Goal: Communication & Community: Ask a question

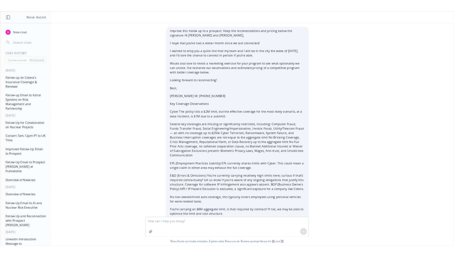
scroll to position [763, 0]
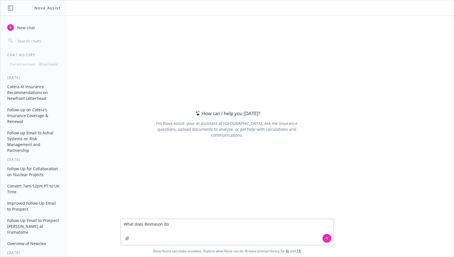
paste textarea "[URL][DOMAIN_NAME]"
type textarea "What does Biomason do [URL][DOMAIN_NAME]"
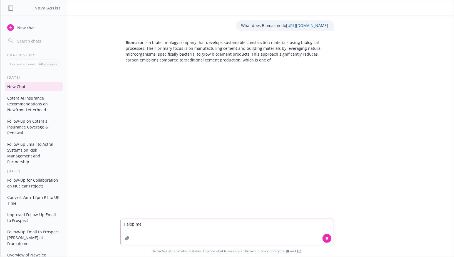
type textarea "Helop me"
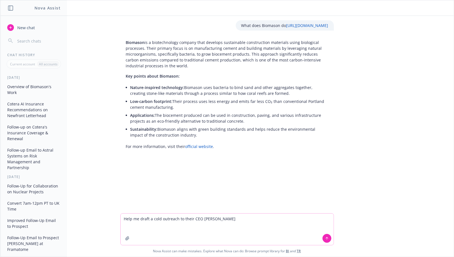
paste textarea "[URL][DOMAIN_NAME][PERSON_NAME]"
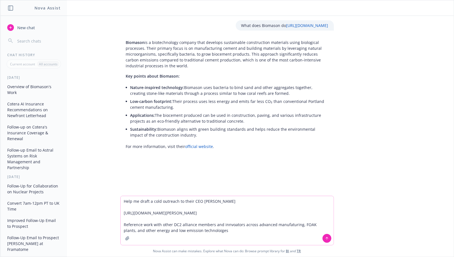
type textarea "Help me draft a cold outreach to their CEO [PERSON_NAME] [URL][DOMAIN_NAME][PER…"
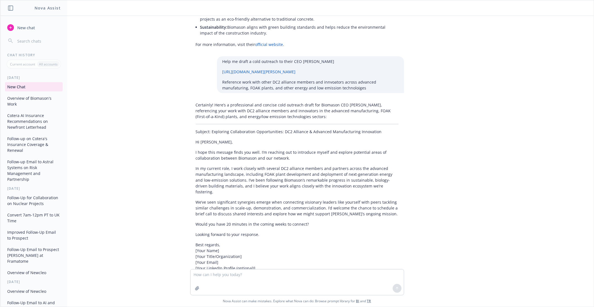
scroll to position [128, 0]
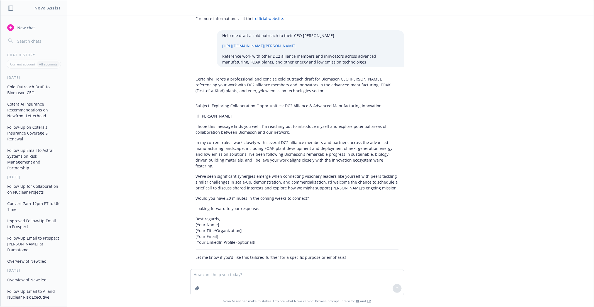
click at [223, 216] on p "Best regards, [Your Name] [Your Title/Organization] [Your Email] [Your LinkedIn…" at bounding box center [297, 230] width 203 height 29
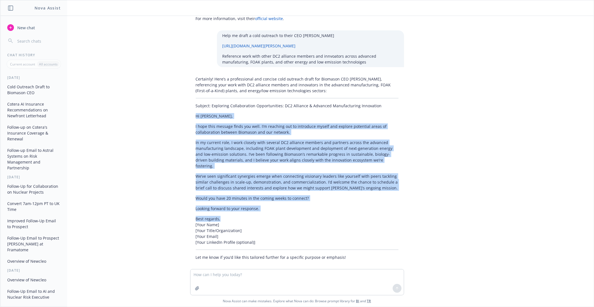
drag, startPoint x: 221, startPoint y: 213, endPoint x: 193, endPoint y: 113, distance: 103.6
click at [193, 113] on div "Certainly! Here’s a professional and concise cold outreach draft for Biomason C…" at bounding box center [297, 168] width 214 height 188
copy div "Lo Ipsumd, S amet cons adipisc elits doe temp. I’u laboreet dol ma aliquaeni ad…"
click at [235, 181] on p "We’ve seen significant synergies emerge when connecting visionary leaders like …" at bounding box center [297, 182] width 203 height 18
drag, startPoint x: 195, startPoint y: 117, endPoint x: 245, endPoint y: 215, distance: 109.8
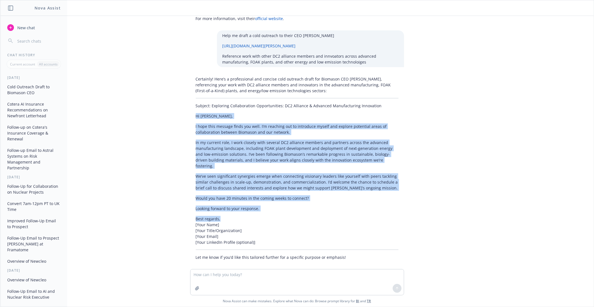
click at [245, 215] on div "Certainly! Here’s a professional and concise cold outreach draft for Biomason C…" at bounding box center [297, 168] width 214 height 188
copy div "Lo Ipsumd, S amet cons adipisc elits doe temp. I’u laboreet dol ma aliquaeni ad…"
click at [230, 257] on textarea at bounding box center [296, 282] width 213 height 26
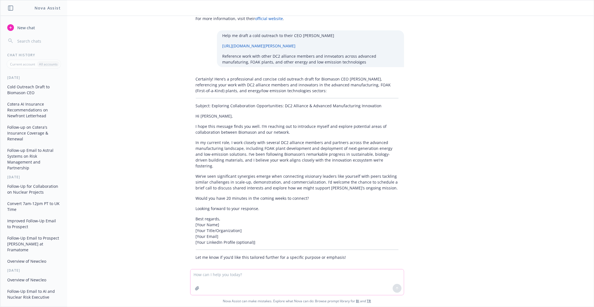
paste textarea "Hi [PERSON_NAME], I hope this message finds you well. I’m reaching out to intro…"
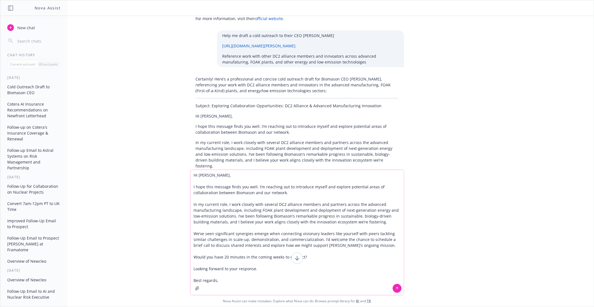
click at [194, 177] on textarea "Hi [PERSON_NAME], I hope this message finds you well. I’m reaching out to intro…" at bounding box center [296, 232] width 213 height 125
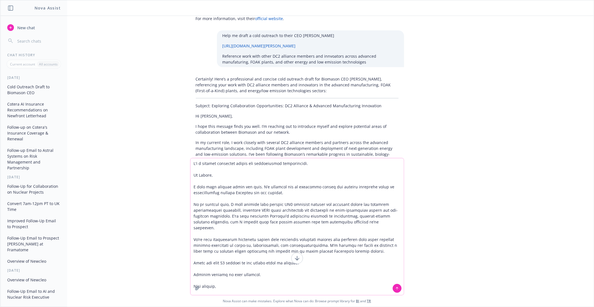
click at [315, 192] on textarea at bounding box center [296, 226] width 213 height 137
click at [309, 163] on textarea at bounding box center [296, 226] width 213 height 137
type textarea "L'i d sitamet consectet adipis eli seddoeiusmod temporincidi. U labo et dolorem…"
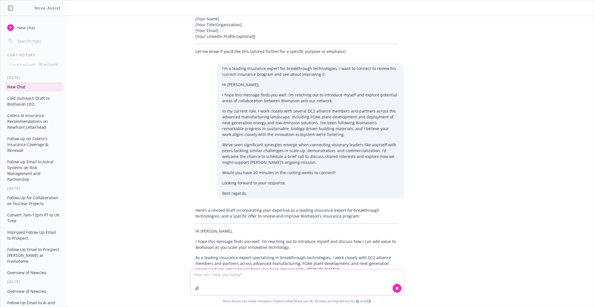
scroll to position [340, 0]
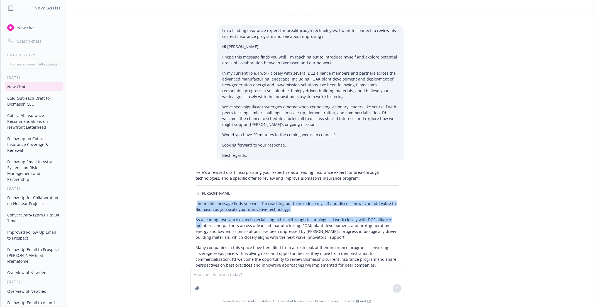
drag, startPoint x: 196, startPoint y: 218, endPoint x: 233, endPoint y: 231, distance: 38.8
click at [233, 231] on div "Here’s a revised draft incorporating your expertise as a leading insurance expe…" at bounding box center [297, 253] width 214 height 172
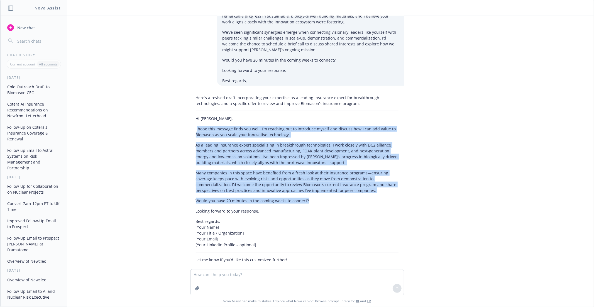
scroll to position [448, 0]
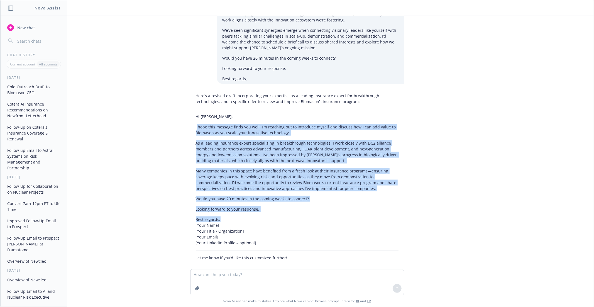
click at [240, 216] on p "Best regards, [Your Name] [Your Title / Organization] [Your Email] [Your Linked…" at bounding box center [297, 230] width 203 height 29
copy div "lore ipsu dolorsi ametc adi elit. S’d eiusmodt inc ut laboreetd magnaa eni admi…"
click at [217, 257] on textarea at bounding box center [296, 282] width 213 height 26
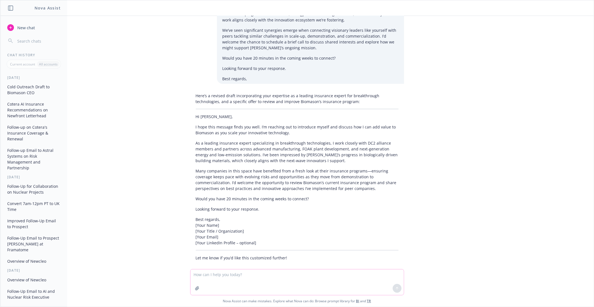
paste textarea "lore ipsu dolorsi ametc adi elit. S’d eiusmodt inc ut laboreetd magnaa eni admi…"
type textarea "lore ipsu dolorsi ametc adi elit. S’d eiusmodt inc ut laboreetd magnaa eni admi…"
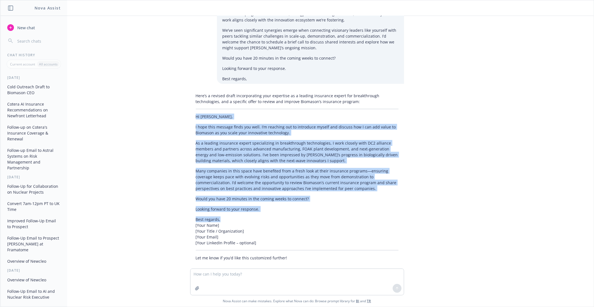
drag, startPoint x: 196, startPoint y: 110, endPoint x: 231, endPoint y: 213, distance: 108.8
click at [231, 213] on div "Here’s a revised draft incorporating your expertise as a leading insurance expe…" at bounding box center [297, 176] width 214 height 172
copy div "Lo Ipsumd, S amet cons adipisc elits doe temp. I’u laboreet dol ma aliquaeni ad…"
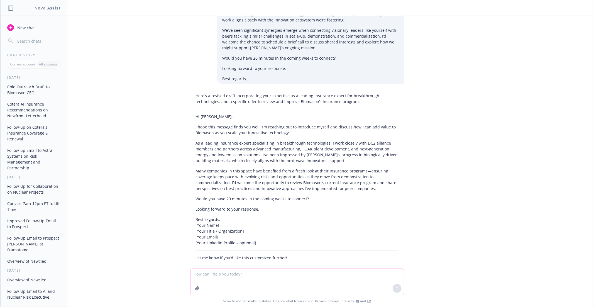
click at [220, 257] on textarea at bounding box center [296, 282] width 213 height 26
paste textarea "Lo Ipsumd, S amet cons adipisc elits doe temp. I’u laboreet dol ma aliquaeni ad…"
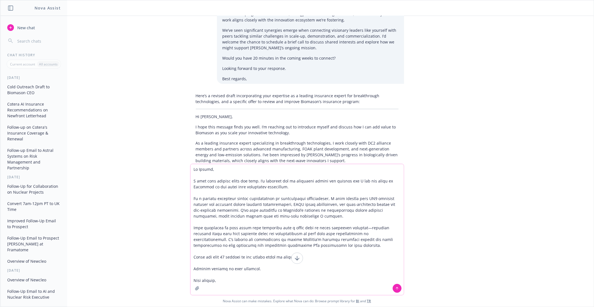
scroll to position [448, 0]
click at [217, 181] on textarea at bounding box center [296, 229] width 213 height 131
click at [256, 187] on textarea at bounding box center [296, 229] width 213 height 131
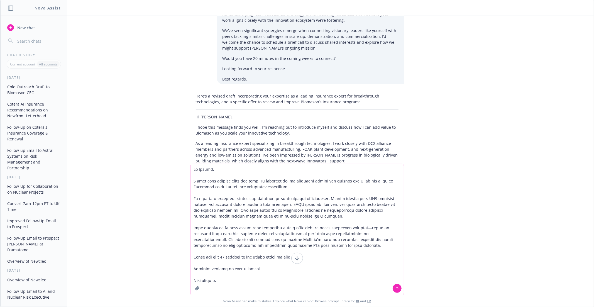
drag, startPoint x: 296, startPoint y: 186, endPoint x: 193, endPoint y: 183, distance: 103.0
click at [193, 183] on textarea at bounding box center [296, 229] width 213 height 131
drag, startPoint x: 317, startPoint y: 188, endPoint x: 310, endPoint y: 187, distance: 7.4
click at [310, 187] on textarea at bounding box center [296, 229] width 213 height 131
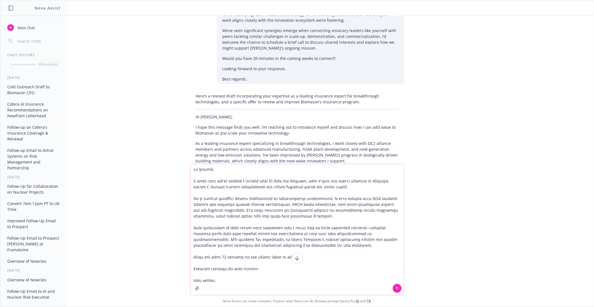
type textarea "Lo Ipsumd, S amet cons adi'el seddoe t incidid utla! Et dolo ma Aliquaen, adm V…"
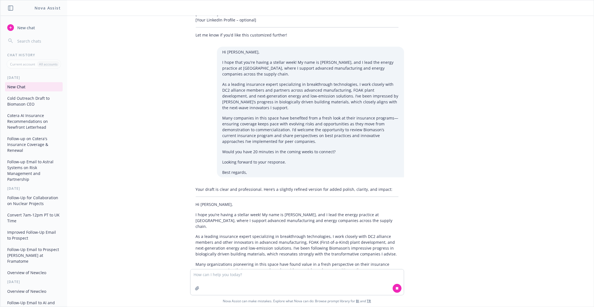
scroll to position [674, 0]
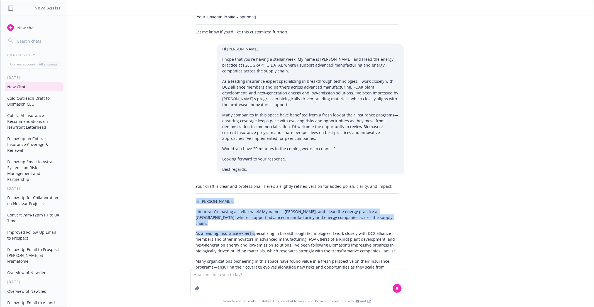
drag, startPoint x: 196, startPoint y: 194, endPoint x: 271, endPoint y: 236, distance: 86.1
click at [271, 236] on div "Your draft is clear and professional. Here’s a slightly refined version for add…" at bounding box center [297, 232] width 214 height 103
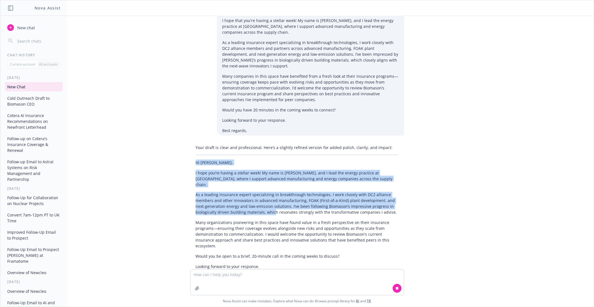
scroll to position [713, 0]
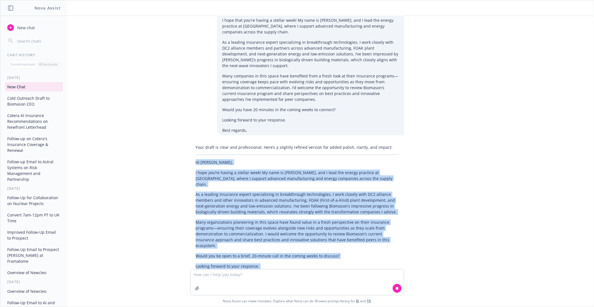
click at [227, 257] on p "Best regards, [PERSON_NAME] [Your Title, Newfront]" at bounding box center [297, 283] width 203 height 18
copy div "Lo Ipsumd, S amet con’ad elitse d eiusmod temp! In utla et Dolorema, ali E admi…"
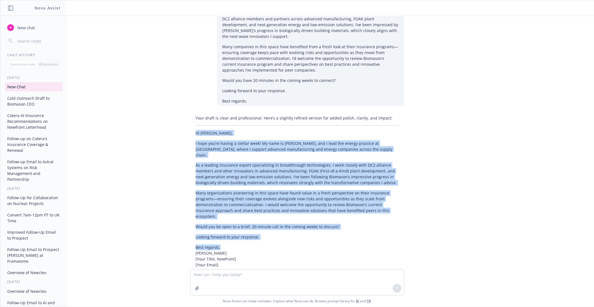
scroll to position [758, 0]
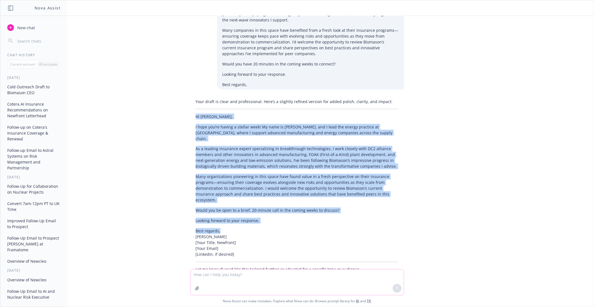
click at [228, 257] on textarea at bounding box center [296, 282] width 213 height 26
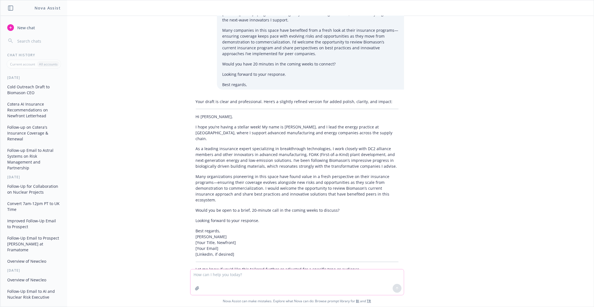
paste textarea "Lo Ipsumd, S amet con’ad elitse d eiusmod temp! In utla et Dolorema, ali E admi…"
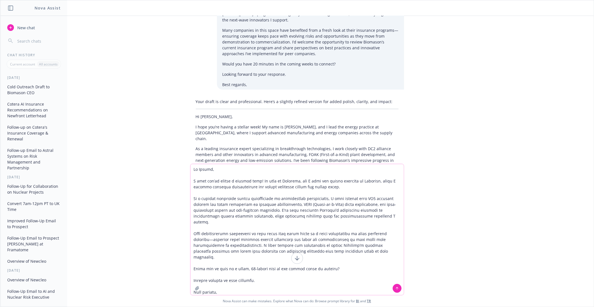
click at [250, 212] on textarea at bounding box center [296, 229] width 213 height 131
click at [264, 212] on textarea at bounding box center [296, 229] width 213 height 131
drag, startPoint x: 324, startPoint y: 205, endPoint x: 295, endPoint y: 206, distance: 29.5
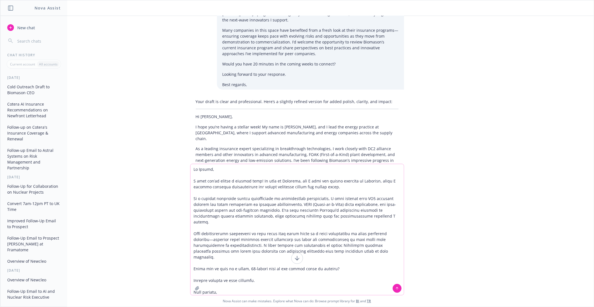
click at [295, 206] on textarea at bounding box center [296, 229] width 213 height 131
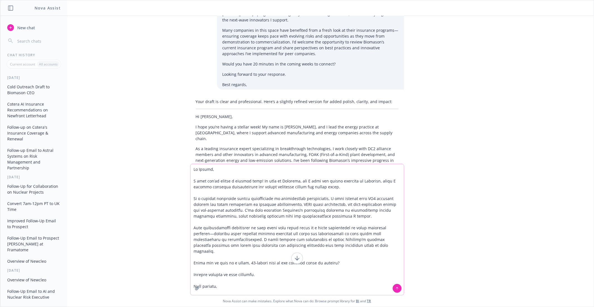
click at [260, 212] on textarea at bounding box center [296, 229] width 213 height 131
click at [255, 213] on textarea at bounding box center [296, 229] width 213 height 131
click at [322, 216] on textarea at bounding box center [296, 229] width 213 height 131
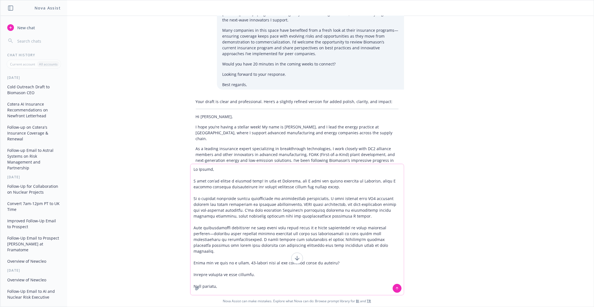
click at [225, 225] on textarea at bounding box center [296, 229] width 213 height 131
click at [232, 237] on textarea at bounding box center [296, 229] width 213 height 131
drag, startPoint x: 348, startPoint y: 187, endPoint x: 333, endPoint y: 189, distance: 14.6
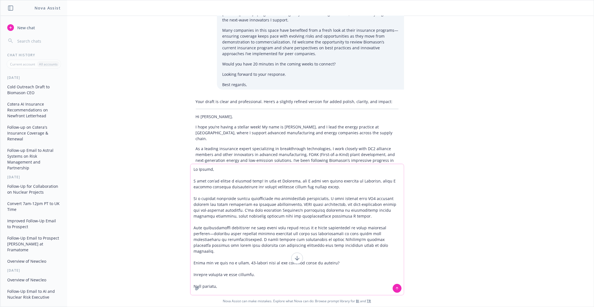
click at [333, 189] on textarea at bounding box center [296, 229] width 213 height 131
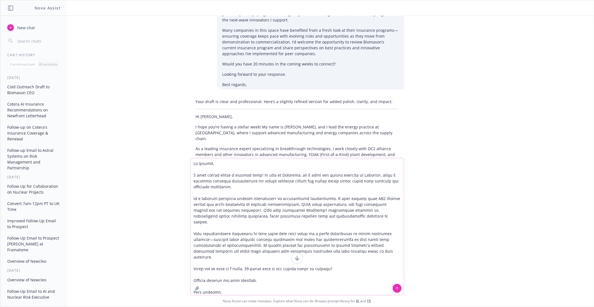
click at [273, 244] on textarea at bounding box center [296, 226] width 213 height 137
click at [284, 242] on textarea at bounding box center [296, 226] width 213 height 137
click at [197, 234] on textarea at bounding box center [296, 226] width 213 height 137
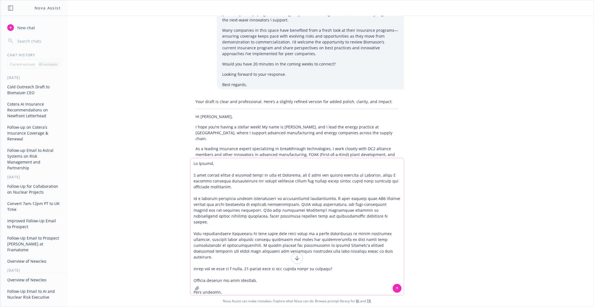
click at [343, 244] on textarea at bounding box center [296, 226] width 213 height 137
drag, startPoint x: 264, startPoint y: 266, endPoint x: 229, endPoint y: 269, distance: 34.6
click at [229, 257] on textarea at bounding box center [296, 226] width 213 height 137
type textarea "Lo Ipsumd, S amet con’ad elitse d eiusmod temp! In utla et Dolorema, ali E admi…"
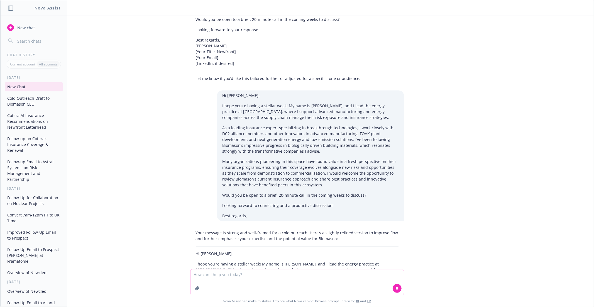
scroll to position [955, 0]
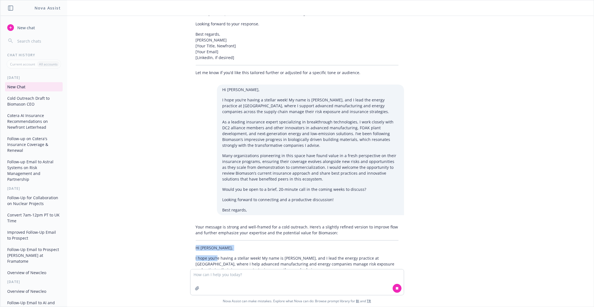
drag, startPoint x: 195, startPoint y: 229, endPoint x: 227, endPoint y: 240, distance: 33.8
click at [227, 239] on div "Your message is strong and well-framed for a cold outreach. Here’s a slightly r…" at bounding box center [297, 259] width 214 height 75
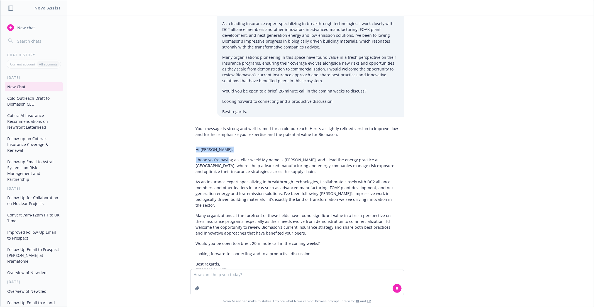
scroll to position [1059, 0]
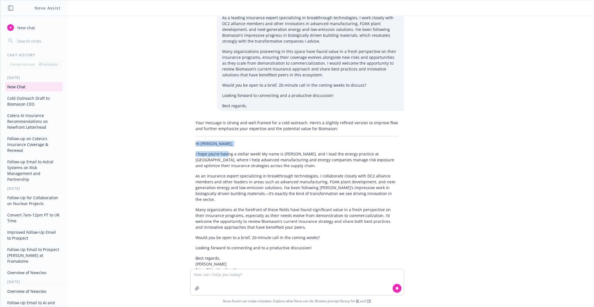
click at [223, 255] on p "Best regards, [PERSON_NAME] [Your Title, Newfront] [Your Email] [LinkedIn Profi…" at bounding box center [297, 269] width 203 height 29
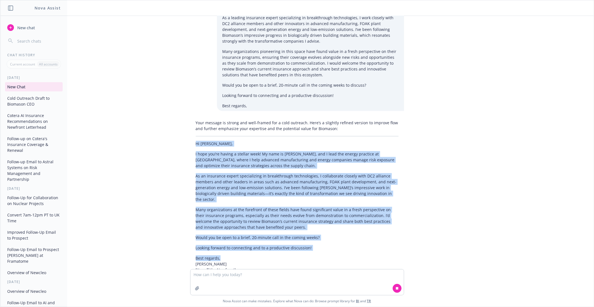
copy div "Lo Ipsumd, S amet con’ad elitse d eiusmod temp! In utla et Dolorema, ali E admi…"
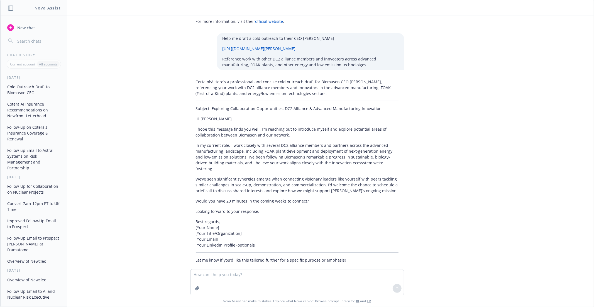
scroll to position [122, 0]
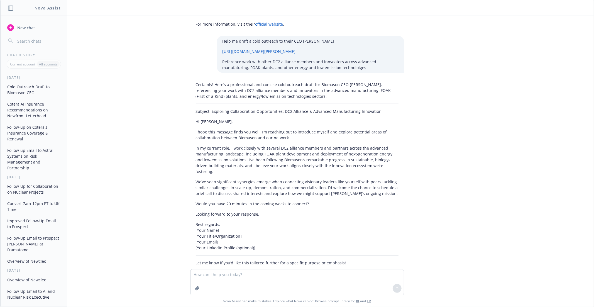
click at [296, 108] on p "Subject: Exploring Collaboration Opportunities: DC2 Alliance & Advanced Manufac…" at bounding box center [297, 111] width 203 height 6
click at [261, 257] on textarea at bounding box center [296, 282] width 213 height 26
type textarea "Now forget a"
type textarea "Now we're doing a new comapny. Help me do the same to"
type textarea "Make a 300 character version for linkedin"
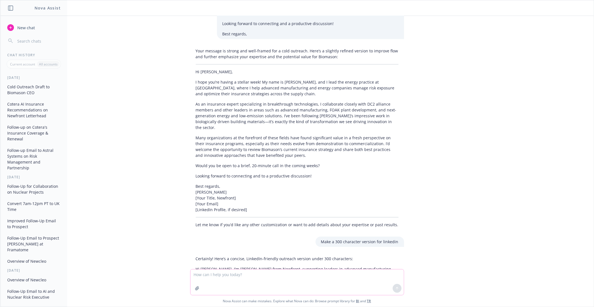
scroll to position [1136, 0]
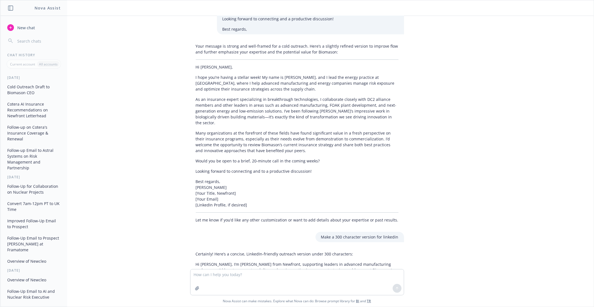
click at [230, 257] on p "Hi [PERSON_NAME], I’m [PERSON_NAME] from Newfront, supporting leaders in advanc…" at bounding box center [297, 270] width 203 height 18
copy p "Hi [PERSON_NAME], I’m [PERSON_NAME] from Newfront, supporting leaders in advanc…"
click at [234, 257] on textarea at bounding box center [296, 282] width 213 height 26
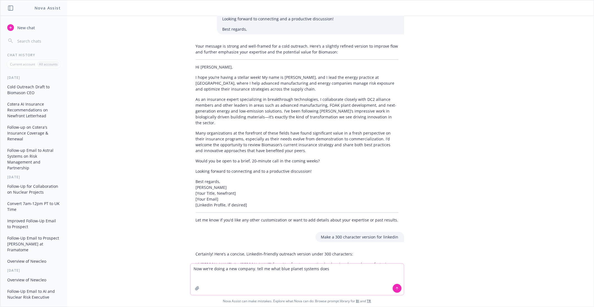
paste textarea "[URL][DOMAIN_NAME]"
click at [281, 257] on textarea "Now we're doing a new company. tell me what blue planet systems does [URL][DOMA…" at bounding box center [296, 278] width 213 height 31
paste textarea "[URL][DOMAIN_NAME]"
type textarea "Now we're doing a new company. tell me what blue planet systems does [URL][DOMA…"
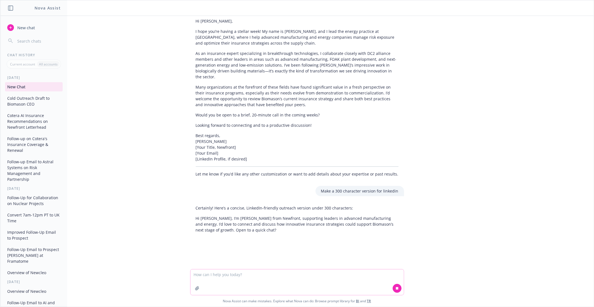
scroll to position [1182, 0]
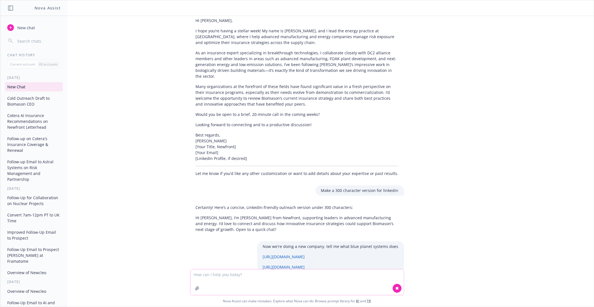
click at [276, 257] on textarea at bounding box center [296, 282] width 213 height 26
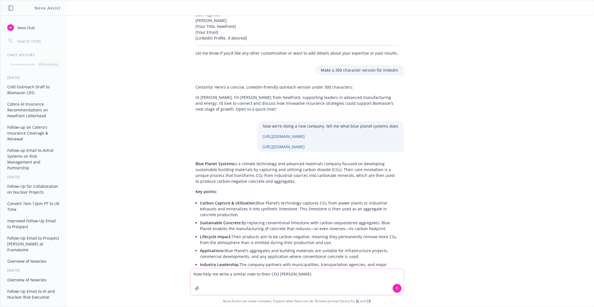
scroll to position [1309, 0]
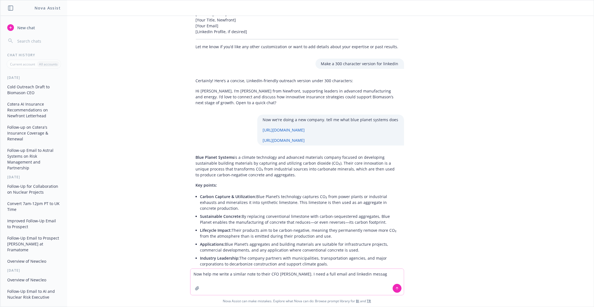
type textarea "Now help me write a similar note to their CFO [PERSON_NAME]. I need a full emai…"
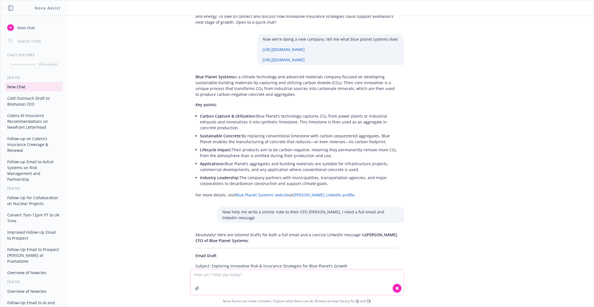
scroll to position [1400, 0]
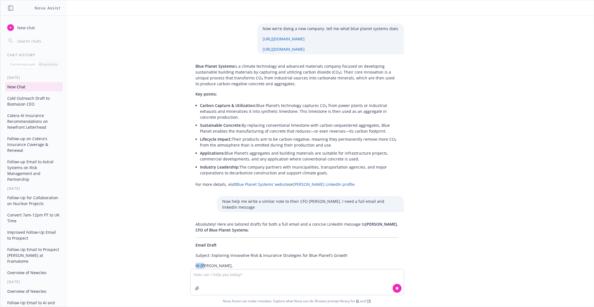
drag, startPoint x: 196, startPoint y: 242, endPoint x: 211, endPoint y: 242, distance: 14.7
click at [211, 257] on p "Hi [PERSON_NAME]," at bounding box center [297, 265] width 203 height 6
drag, startPoint x: 211, startPoint y: 230, endPoint x: 236, endPoint y: 253, distance: 33.5
click at [236, 253] on div "Absolutely! Here are tailored drafts for both a full email and a concise Linked…" at bounding box center [297, 267] width 214 height 96
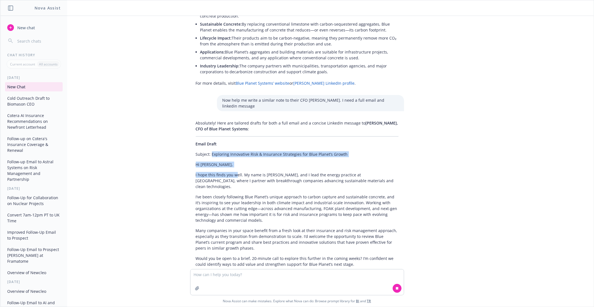
scroll to position [1505, 0]
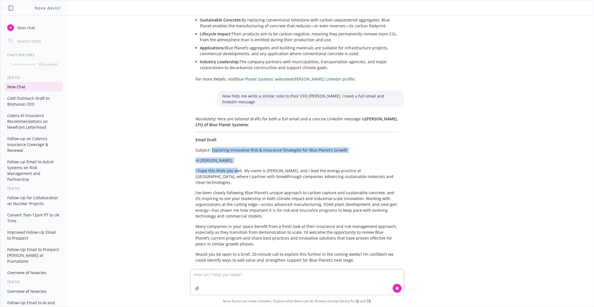
click at [231, 257] on textarea at bounding box center [296, 282] width 213 height 26
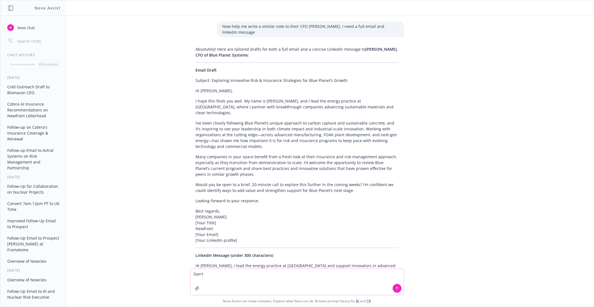
scroll to position [1580, 0]
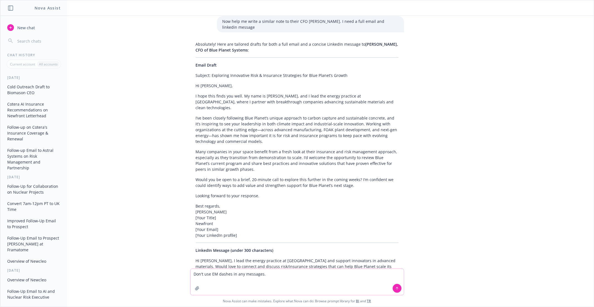
type textarea "Don't use EM dashes in any messages."
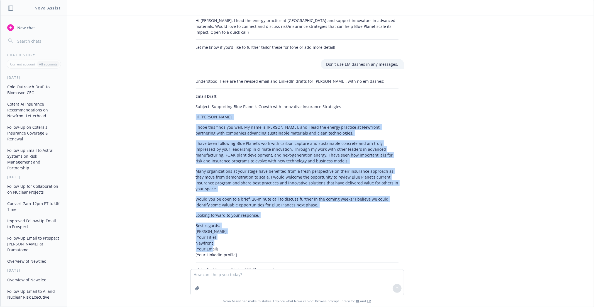
scroll to position [1826, 0]
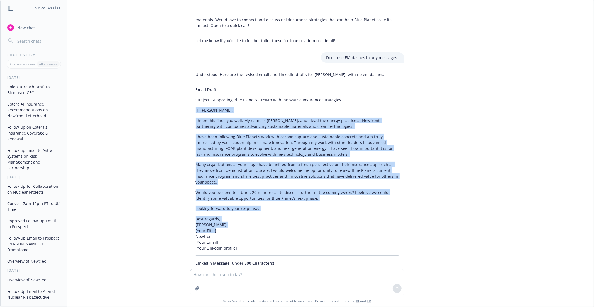
drag, startPoint x: 345, startPoint y: 206, endPoint x: 222, endPoint y: 168, distance: 128.9
click at [222, 168] on div "Understood! Here are the revised email and LinkedIn drafts for [PERSON_NAME], w…" at bounding box center [297, 187] width 214 height 236
click at [218, 123] on div "Understood! Here are the revised email and LinkedIn drafts for [PERSON_NAME], w…" at bounding box center [297, 187] width 214 height 236
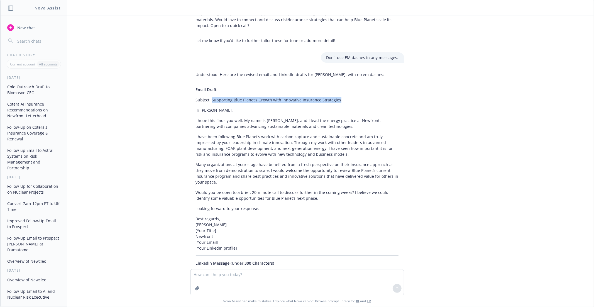
drag, startPoint x: 211, startPoint y: 62, endPoint x: 359, endPoint y: 61, distance: 147.8
click at [360, 97] on p "Subject: Supporting Blue Planet’s Growth with Innovative Insurance Strategies" at bounding box center [297, 100] width 203 height 6
copy p "Supporting Blue Planet’s Growth with Innovative Insurance Strategies"
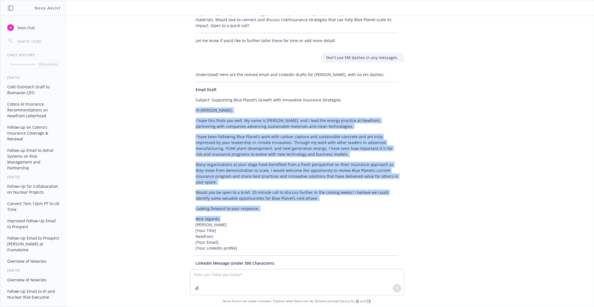
drag, startPoint x: 196, startPoint y: 72, endPoint x: 233, endPoint y: 176, distance: 110.3
click at [233, 176] on div "Understood! Here are the revised email and LinkedIn drafts for [PERSON_NAME], w…" at bounding box center [297, 187] width 214 height 236
copy div "Lo Ipsum, D sita cons adipi eli sedd. Ei temp in Utlabore, etd M aliq eni admin…"
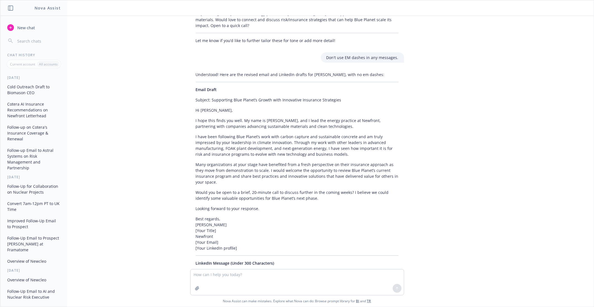
click at [287, 257] on p "Hi [PERSON_NAME], I lead the energy practice at [GEOGRAPHIC_DATA] and support i…" at bounding box center [297, 279] width 203 height 18
click at [285, 257] on p "Hi [PERSON_NAME], I lead the energy practice at [GEOGRAPHIC_DATA] and support i…" at bounding box center [297, 279] width 203 height 18
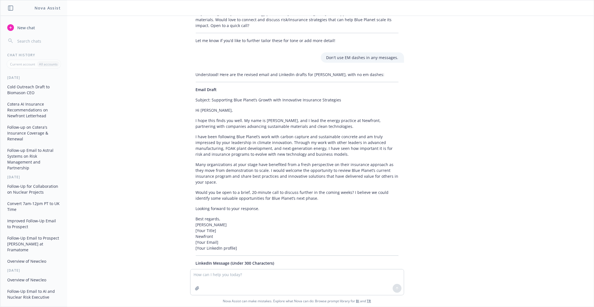
click at [285, 257] on p "Hi [PERSON_NAME], I lead the energy practice at [GEOGRAPHIC_DATA] and support i…" at bounding box center [297, 279] width 203 height 18
copy p "Hi [PERSON_NAME], I lead the energy practice at [GEOGRAPHIC_DATA] and support i…"
click at [220, 257] on textarea at bounding box center [296, 282] width 213 height 26
paste textarea "[URL][DOMAIN_NAME]"
type textarea "Tell me what Brimstone enrgy does now [URL][DOMAIN_NAME]"
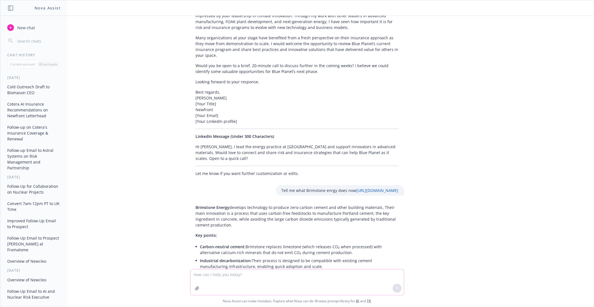
scroll to position [1958, 0]
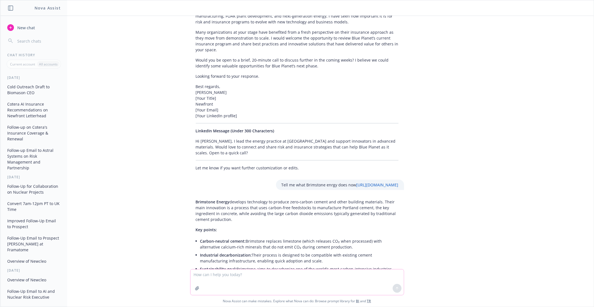
click at [247, 257] on textarea at bounding box center [296, 282] width 213 height 26
type textarea "Now write an email to [PERSON_NAME], their General Cousel and VP of public Affa…"
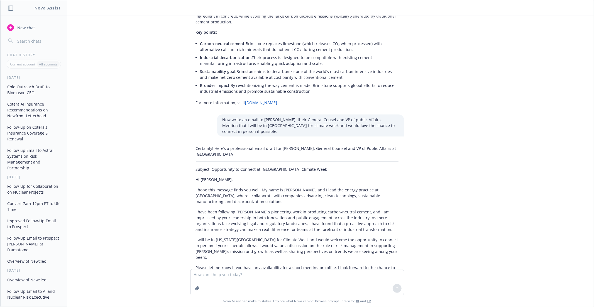
scroll to position [2166, 0]
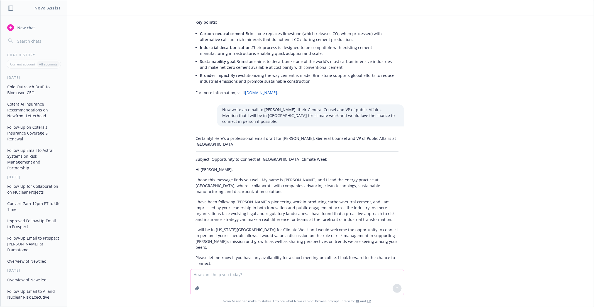
paste textarea "[PERSON_NAME][EMAIL_ADDRESS][DOMAIN_NAME]"
type textarea "[PERSON_NAME][EMAIL_ADDRESS][DOMAIN_NAME]"
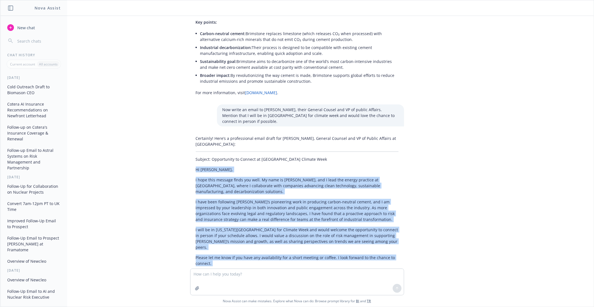
drag, startPoint x: 196, startPoint y: 107, endPoint x: 231, endPoint y: 212, distance: 111.1
click at [231, 212] on div "Certainly! Here’s a professional email draft for [PERSON_NAME], General Counsel…" at bounding box center [297, 228] width 214 height 190
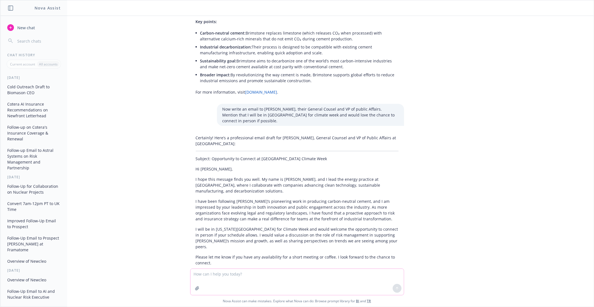
click at [244, 257] on textarea at bounding box center [296, 282] width 213 height 26
type textarea "Give me a linkedin version, focusing on climate week"
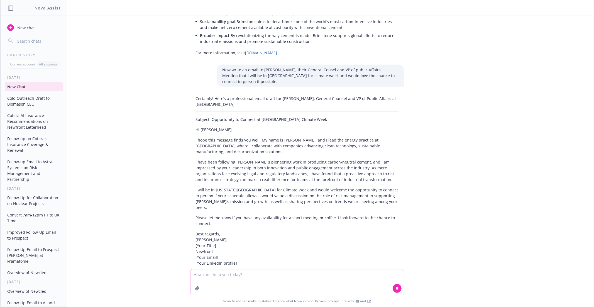
scroll to position [2220, 0]
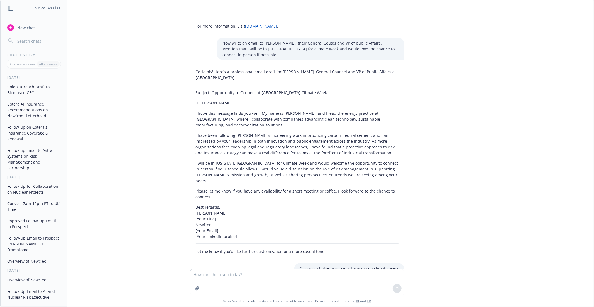
click at [156, 123] on div "What does Biomason do [URL][DOMAIN_NAME] Biomason is a biotechnology company th…" at bounding box center [296, 142] width 593 height 253
click at [203, 257] on textarea at bounding box center [296, 282] width 213 height 26
paste textarea "[URL][DOMAIN_NAME]"
type textarea "Now tell me about suyblime systems [URL][DOMAIN_NAME]"
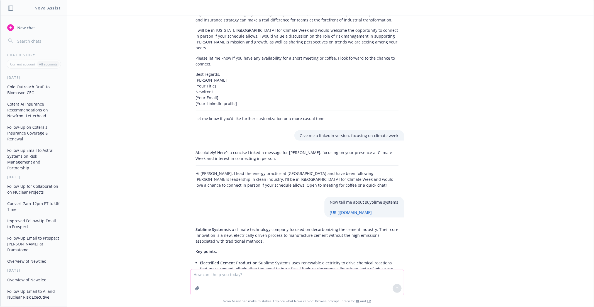
scroll to position [2380, 0]
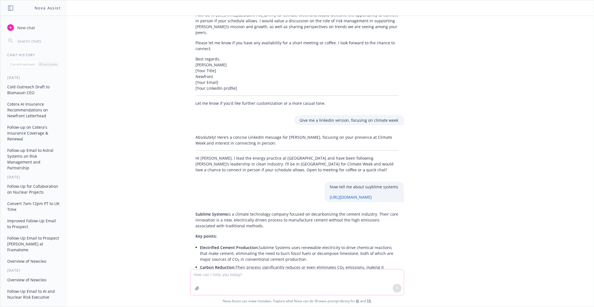
click at [252, 257] on textarea at bounding box center [296, 282] width 213 height 26
click at [195, 257] on textarea "Now write a cold intro email and linkedin message. Make the climate week part s…" at bounding box center [296, 282] width 213 height 26
click at [269, 257] on textarea "Now write a cold intro email and linkedin message. Make the climate week part s…" at bounding box center [296, 282] width 213 height 26
type textarea "Now write a cold intro email and linkedin message. Make the climate week part s…"
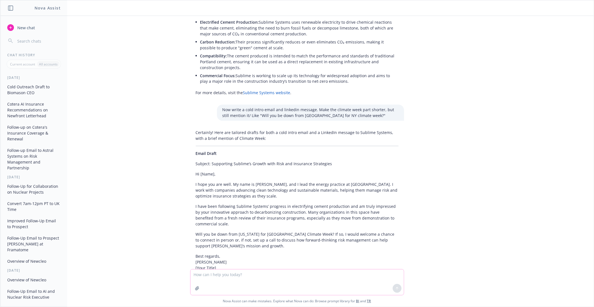
scroll to position [2619, 0]
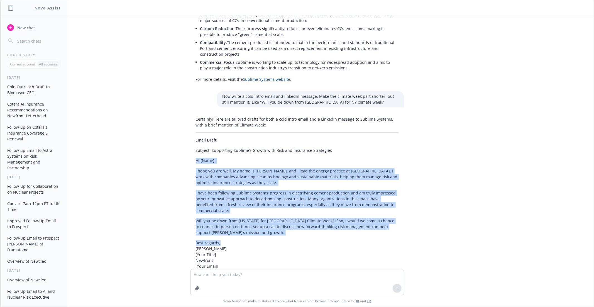
drag, startPoint x: 196, startPoint y: 94, endPoint x: 223, endPoint y: 170, distance: 81.0
click at [223, 170] on div "Certainly! Here are tailored drafts for both a cold intro email and a LinkedIn …" at bounding box center [297, 221] width 214 height 215
